Goal: Transaction & Acquisition: Subscribe to service/newsletter

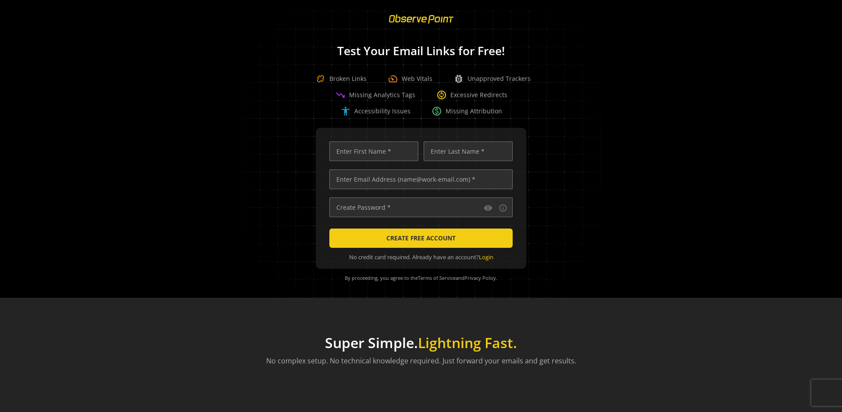
scroll to position [0, 2836]
click at [419, 179] on input "text" at bounding box center [420, 180] width 183 height 20
type input "qatest+01961150-c66e-70cb-b5f0-c15d2ee3146a-77324@observepoint.com"
click at [371, 151] on input "text" at bounding box center [373, 152] width 89 height 20
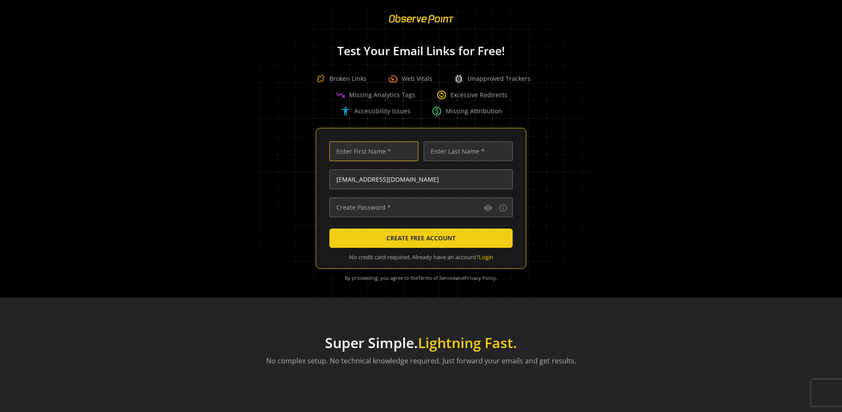
scroll to position [0, 0]
type input "Test"
click at [465, 151] on input "text" at bounding box center [467, 152] width 89 height 20
type input "Test"
click at [419, 207] on input "text" at bounding box center [420, 208] width 183 height 20
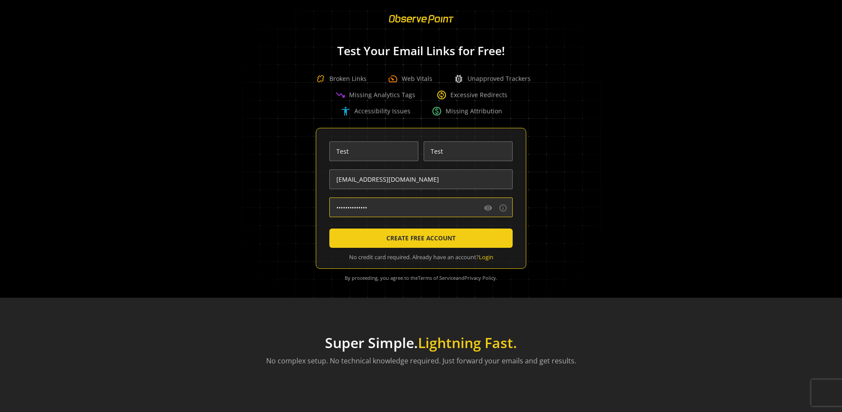
type input "••••••••••••••"
click at [419, 238] on span "CREATE FREE ACCOUNT" at bounding box center [420, 239] width 69 height 16
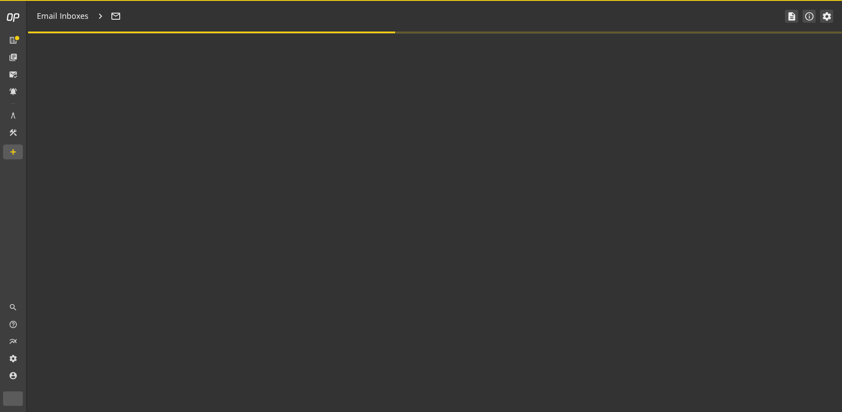
type textarea "Welcome to ObservePoint! This is your default email inbox for testing."
